Goal: Transaction & Acquisition: Purchase product/service

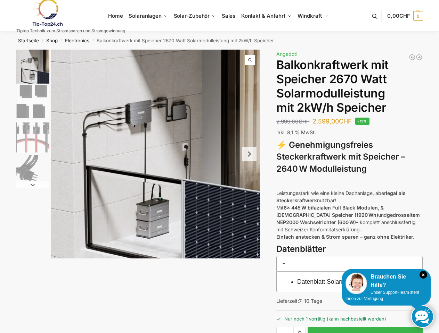
click at [423, 275] on icon "×" at bounding box center [423, 275] width 8 height 8
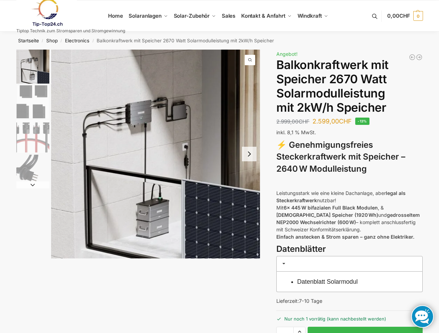
click at [357, 284] on link "Datenblatt Solarmodul" at bounding box center [327, 282] width 60 height 7
click at [386, 281] on li "Datenblatt Solarmodul" at bounding box center [353, 282] width 112 height 8
click at [382, 296] on div "890/600 Watt Solarkraftwerk + 2,7 KW Batteriespeicher Genehmigungsfrei 2.222,00…" at bounding box center [349, 203] width 146 height 306
click at [422, 317] on link at bounding box center [422, 317] width 23 height 23
click at [404, 16] on span "CHF" at bounding box center [404, 16] width 11 height 7
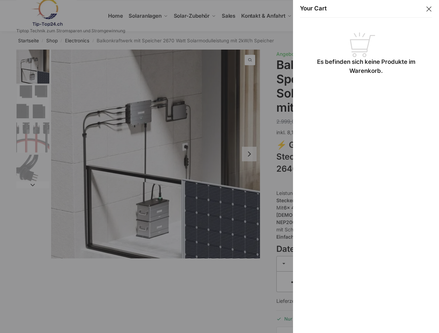
click at [32, 119] on li "3 / 4" at bounding box center [32, 136] width 35 height 35
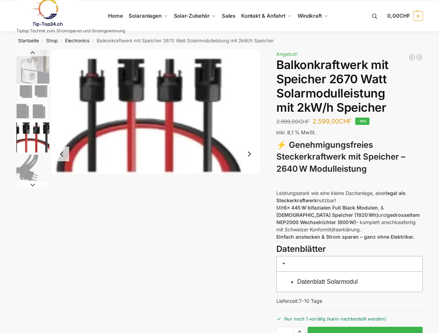
click at [349, 264] on h3 at bounding box center [349, 264] width 146 height 16
